Goal: Task Accomplishment & Management: Manage account settings

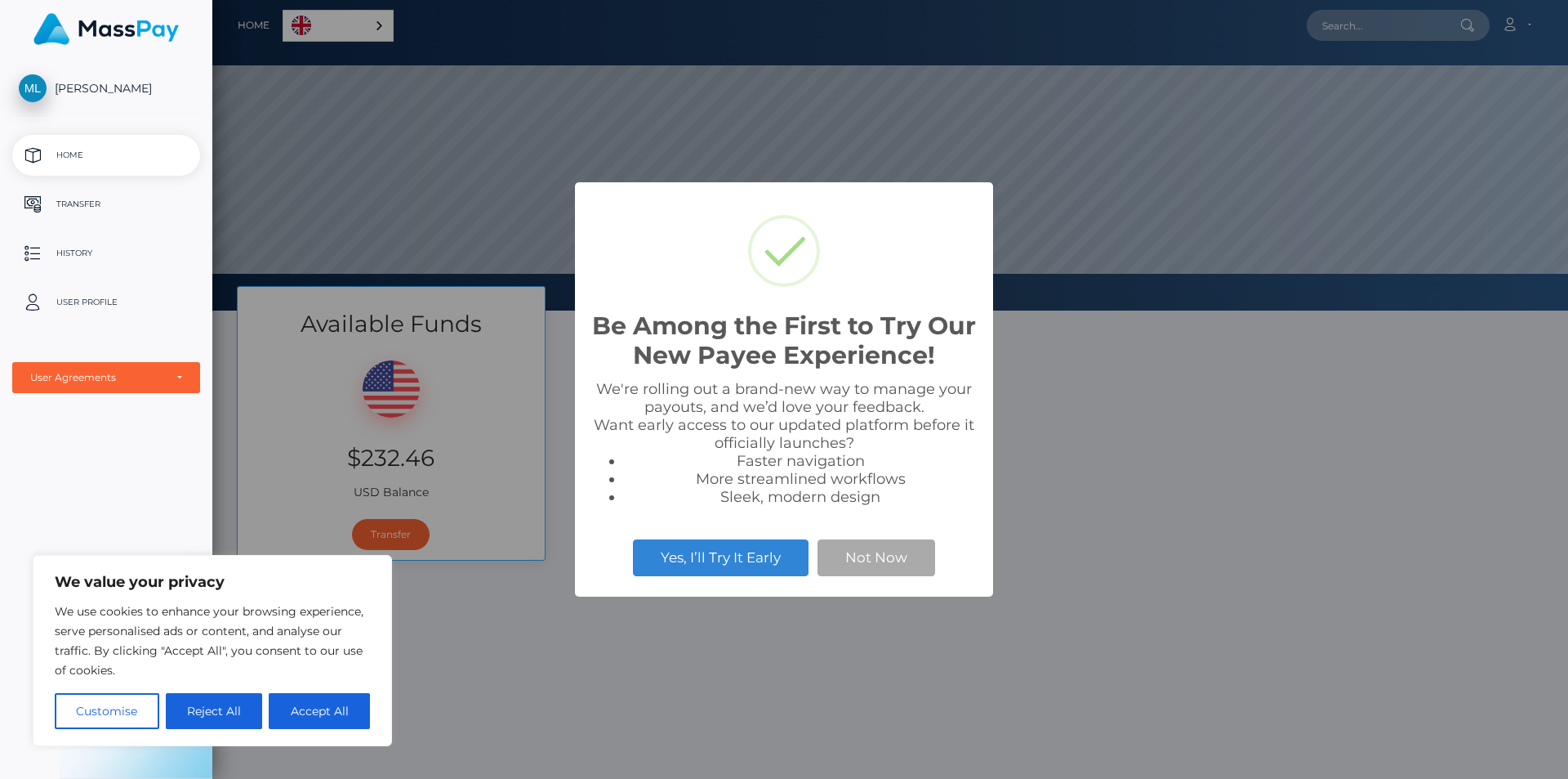
scroll to position [310, 1356]
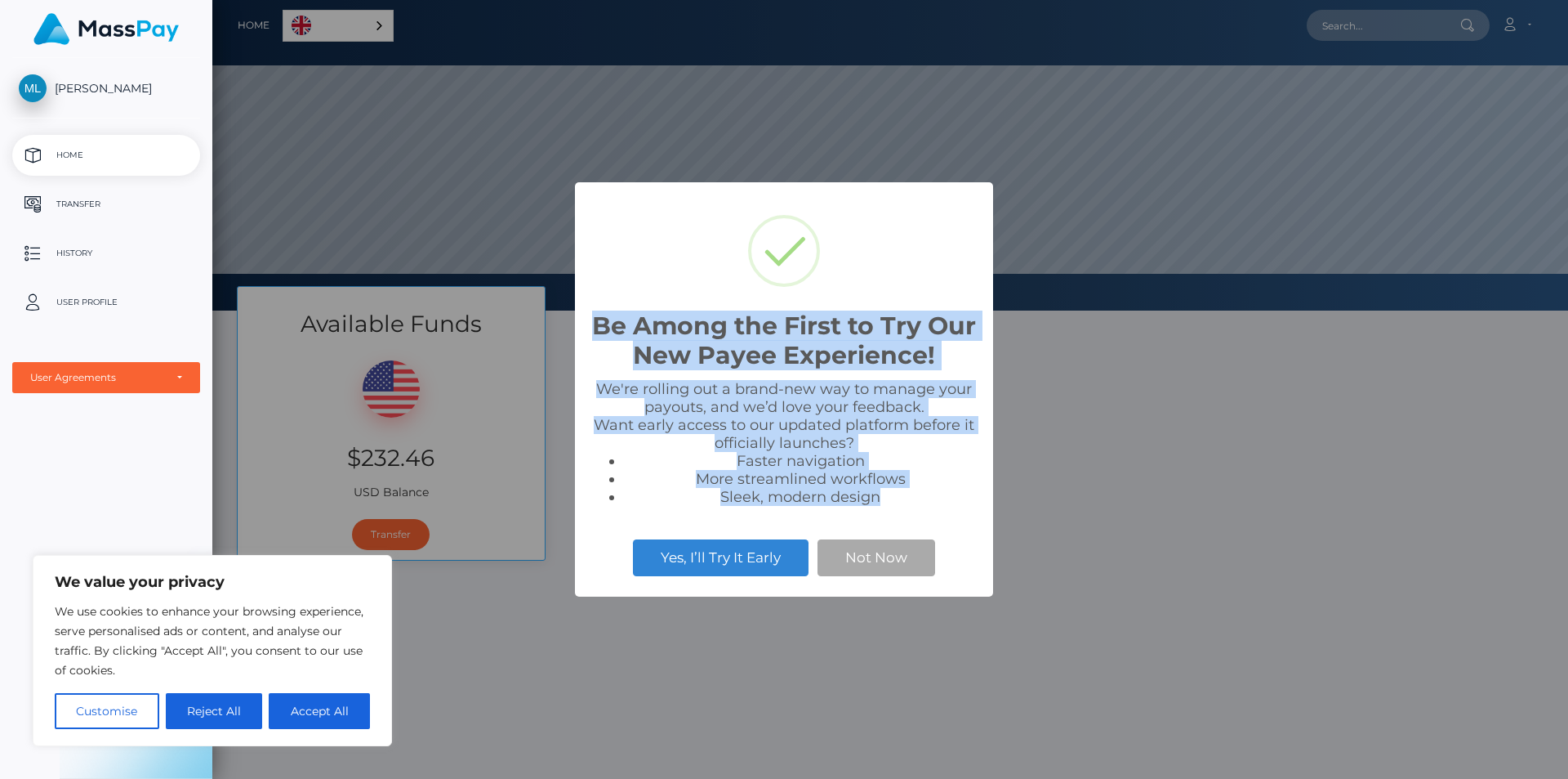
drag, startPoint x: 868, startPoint y: 499, endPoint x: 594, endPoint y: 313, distance: 331.2
click at [594, 313] on div "Be Among the First to Try Our New Payee Experience! × We're rolling out a brand…" at bounding box center [784, 389] width 418 height 414
copy div "Be Among the First to Try Our New Payee Experience! × We're rolling out a brand…"
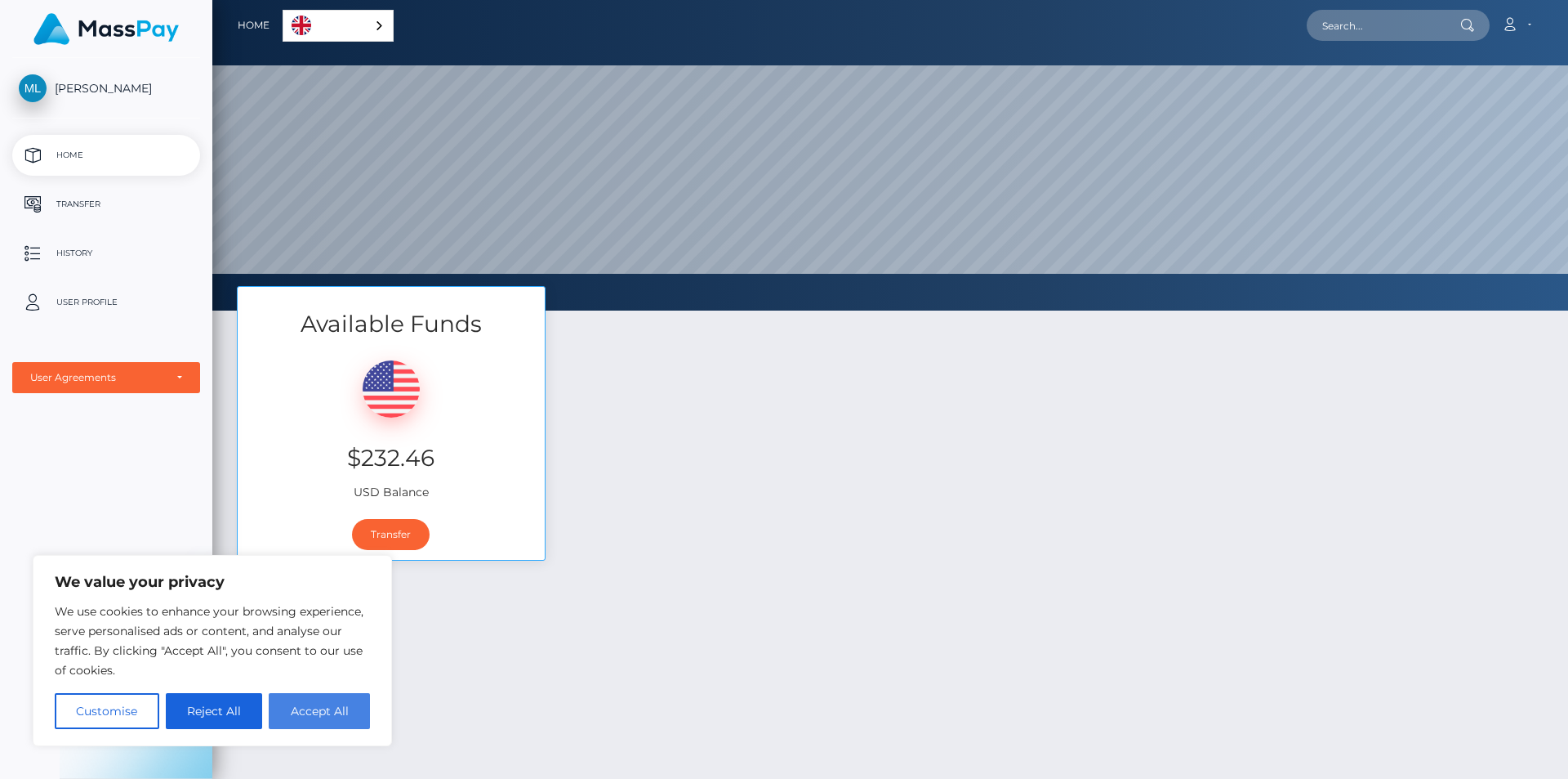
click at [312, 716] on button "Accept All" at bounding box center [320, 710] width 101 height 36
checkbox input "true"
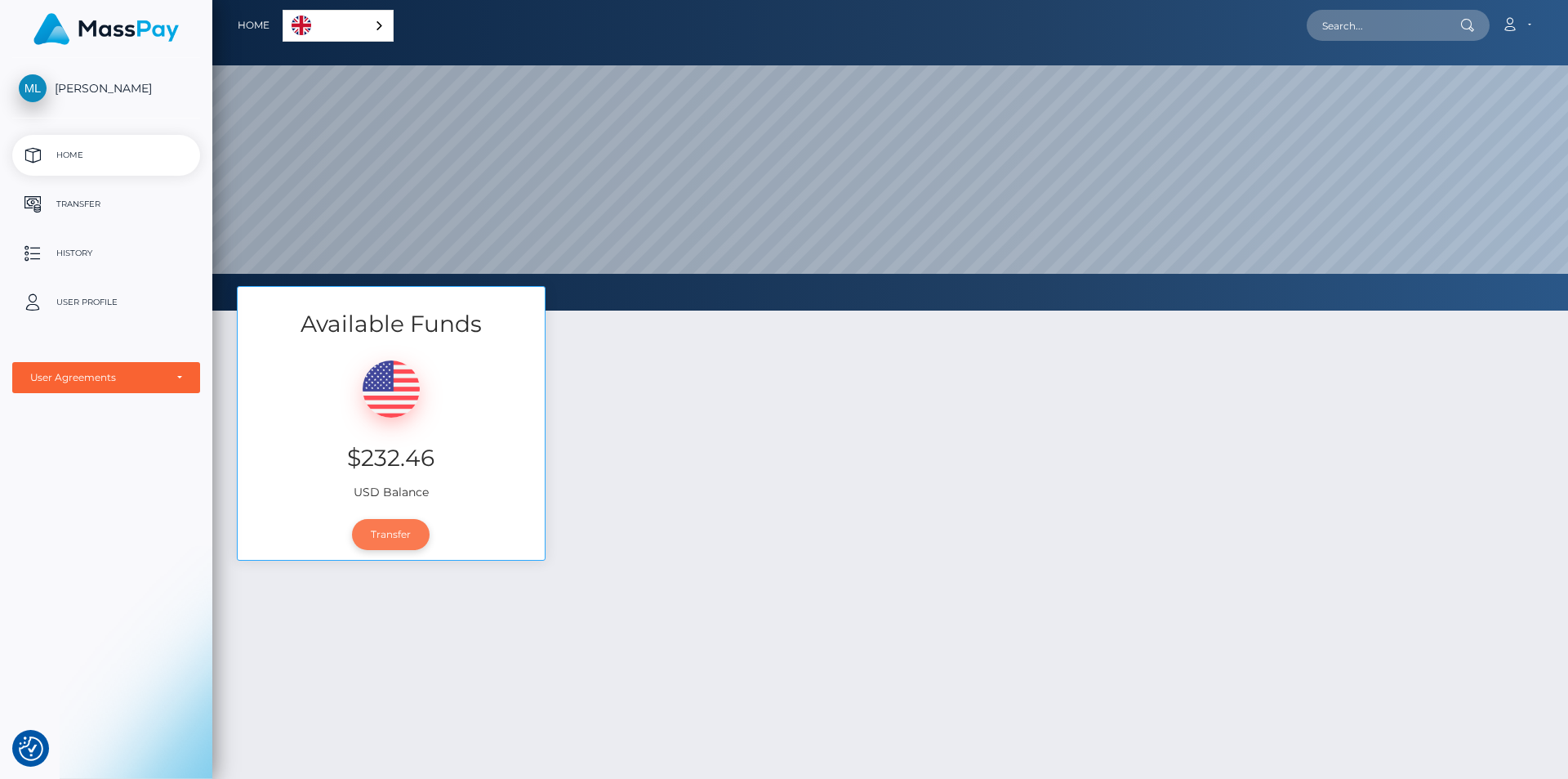
click at [394, 536] on link "Transfer" at bounding box center [391, 534] width 78 height 31
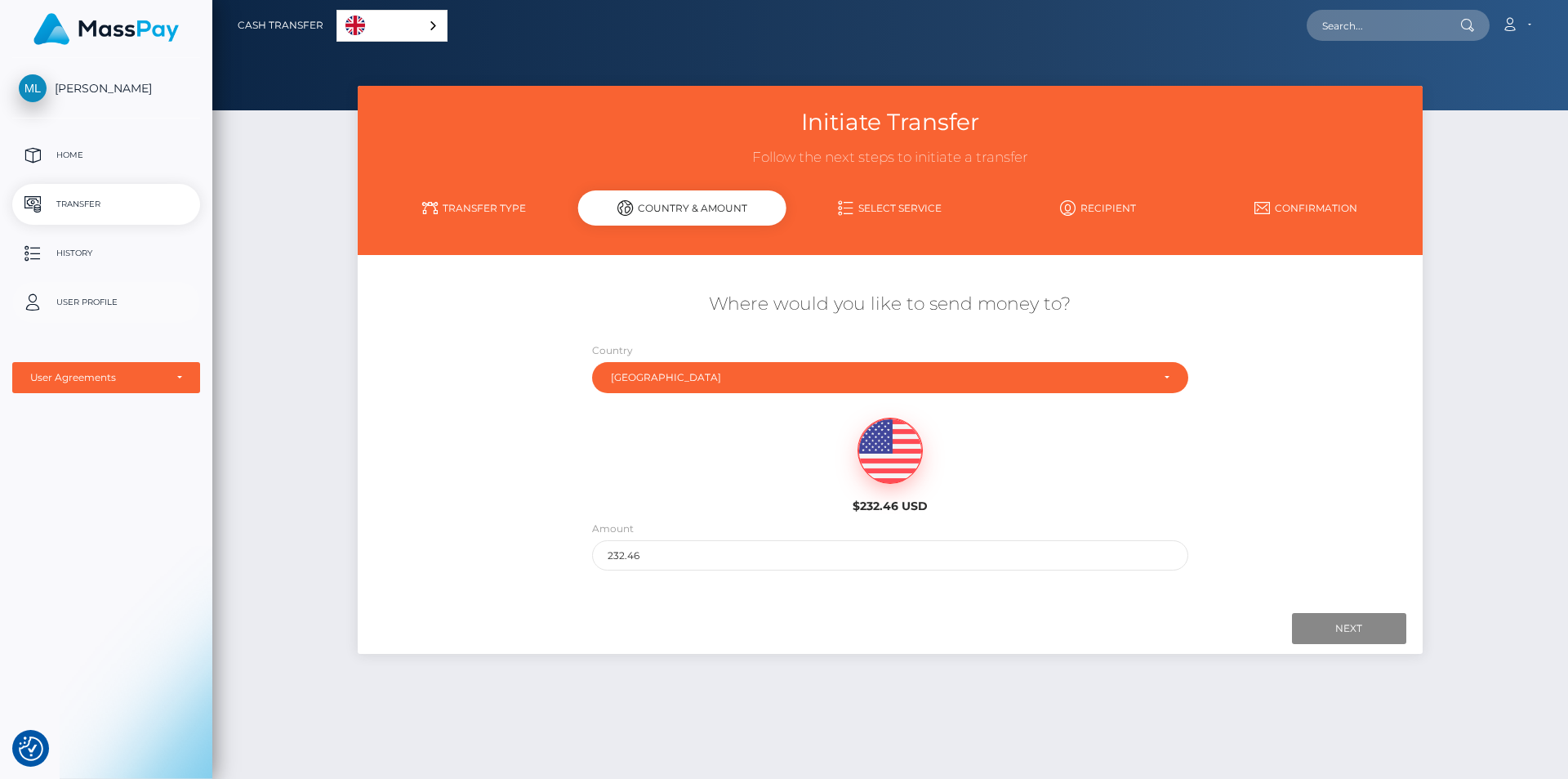
click at [87, 297] on p "User Profile" at bounding box center [106, 302] width 175 height 25
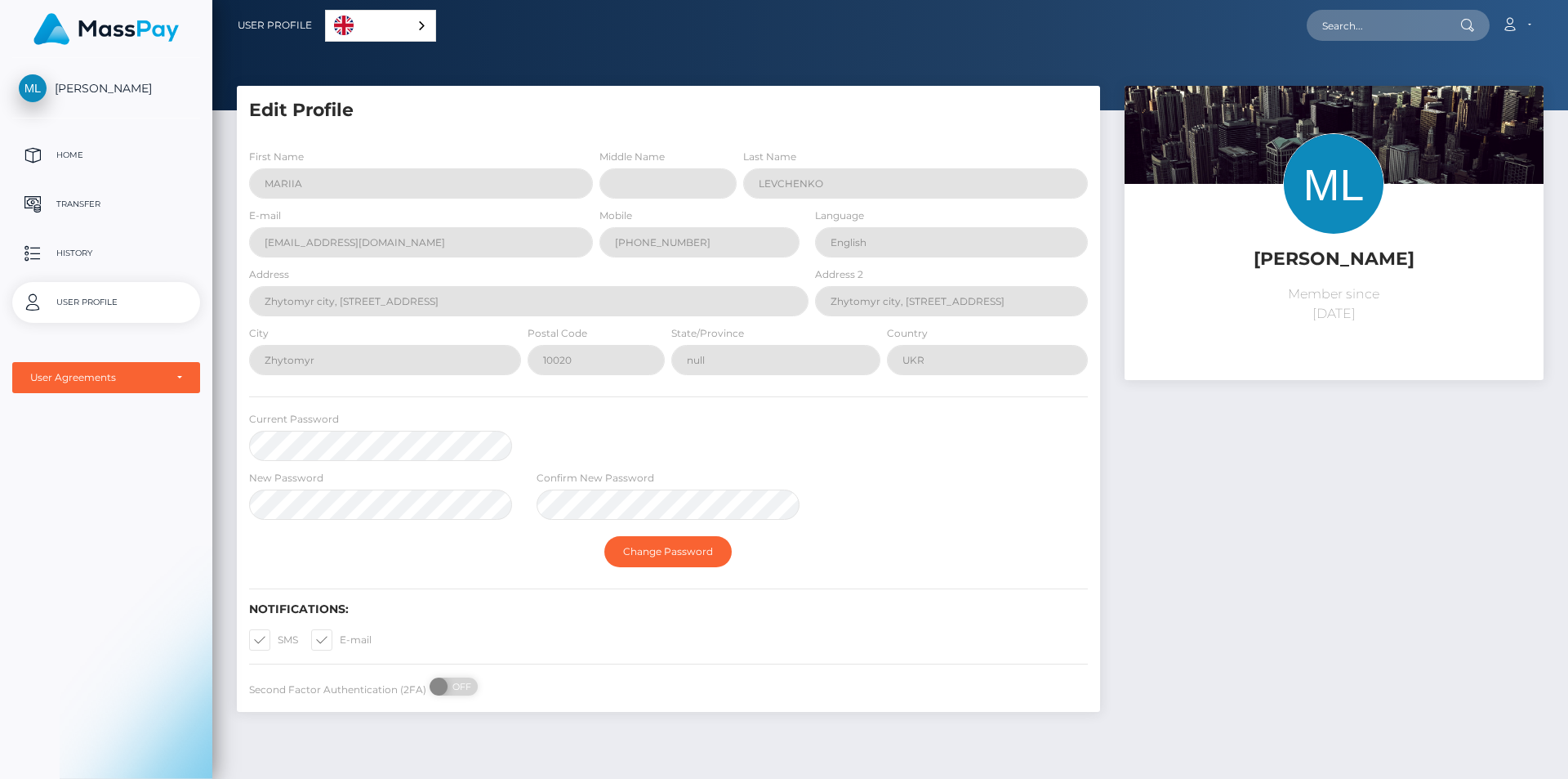
select select
click at [70, 246] on p "History" at bounding box center [106, 253] width 175 height 25
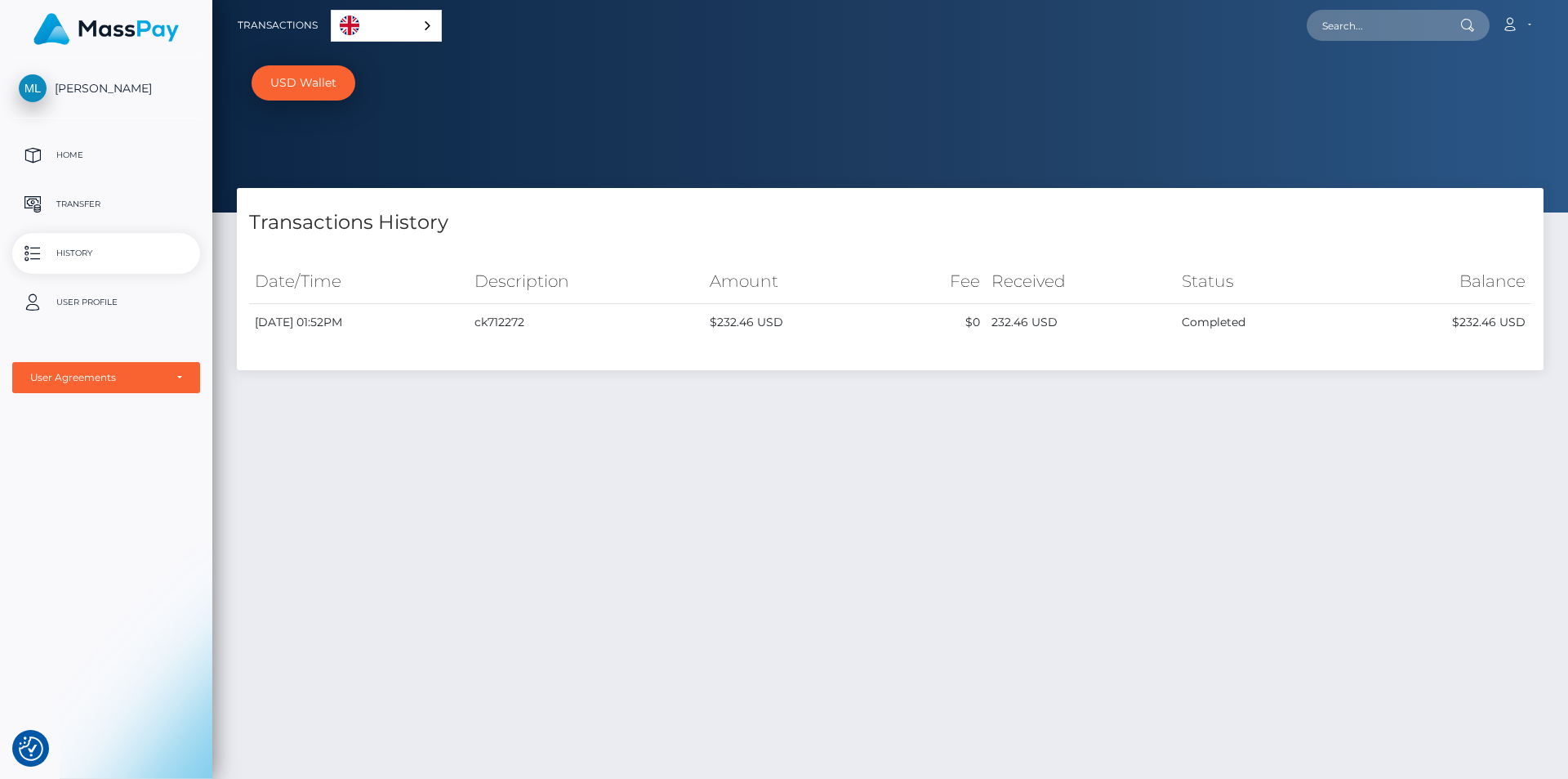
click at [70, 246] on p "History" at bounding box center [106, 253] width 175 height 25
